Goal: Information Seeking & Learning: Compare options

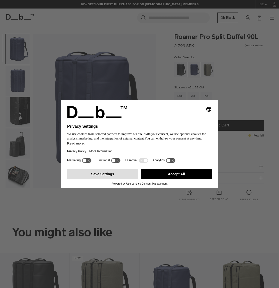
click at [86, 173] on button "Save Settings" at bounding box center [102, 174] width 71 height 10
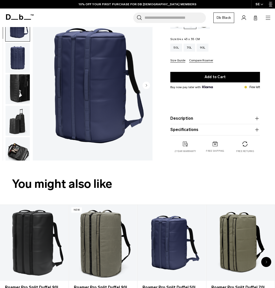
scroll to position [176, 0]
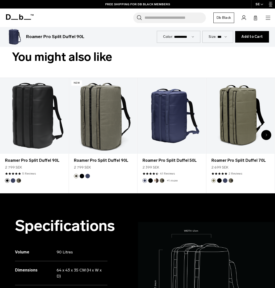
click at [267, 134] on icon "Next slide" at bounding box center [267, 135] width 2 height 3
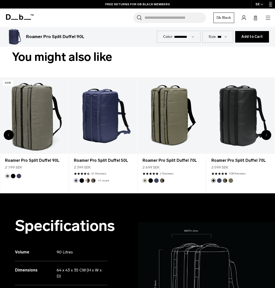
click at [267, 134] on icon "Next slide" at bounding box center [267, 135] width 2 height 3
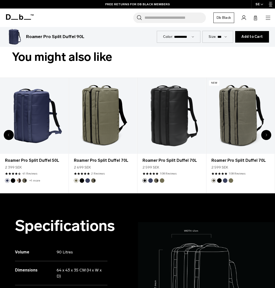
click at [267, 134] on icon "Next slide" at bounding box center [267, 135] width 2 height 3
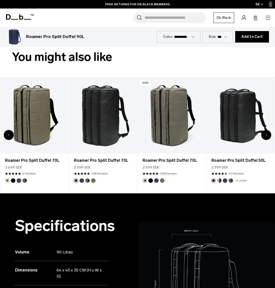
click at [267, 134] on icon "Next slide" at bounding box center [267, 135] width 2 height 3
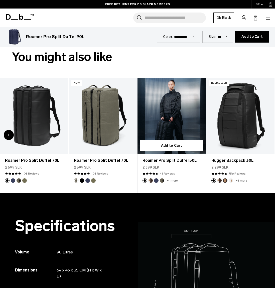
click at [180, 119] on link "Roamer Pro Split Duffel 50L" at bounding box center [172, 116] width 68 height 76
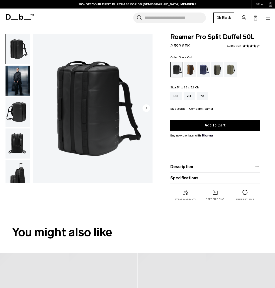
click at [20, 79] on img "button" at bounding box center [18, 81] width 24 height 30
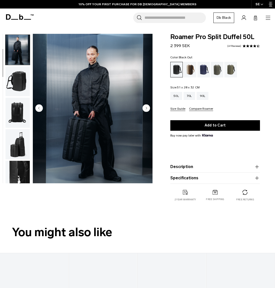
scroll to position [32, 0]
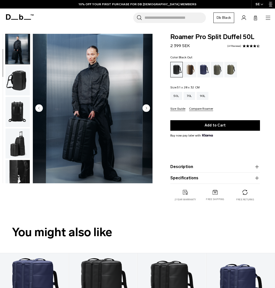
click at [18, 178] on img "button" at bounding box center [18, 175] width 24 height 30
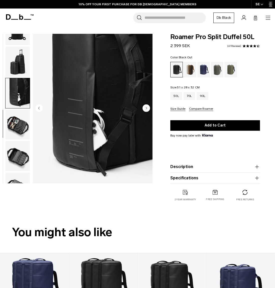
scroll to position [133, 0]
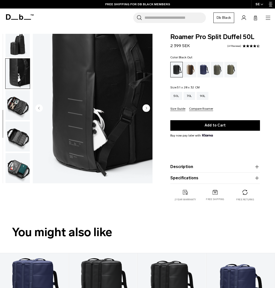
click at [18, 104] on img "button" at bounding box center [18, 105] width 24 height 30
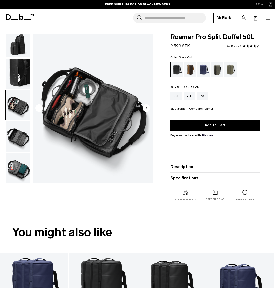
click at [21, 136] on img "button" at bounding box center [18, 137] width 24 height 30
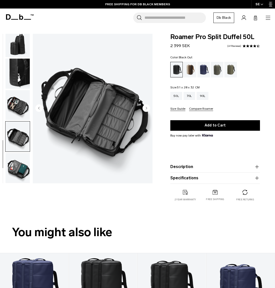
click at [19, 167] on img "button" at bounding box center [18, 168] width 24 height 30
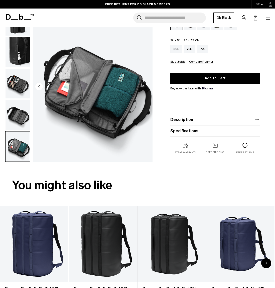
scroll to position [0, 0]
